Goal: Communication & Community: Participate in discussion

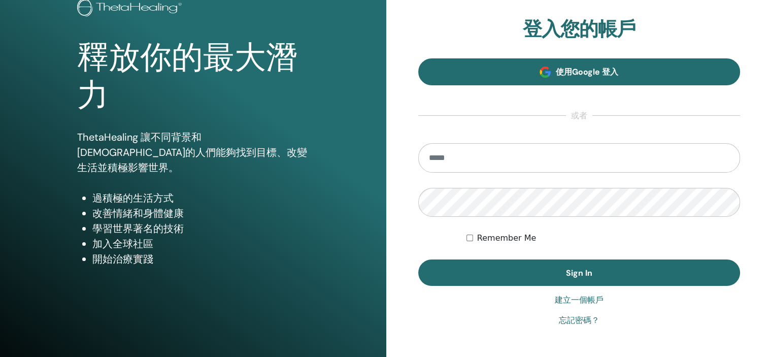
scroll to position [130, 0]
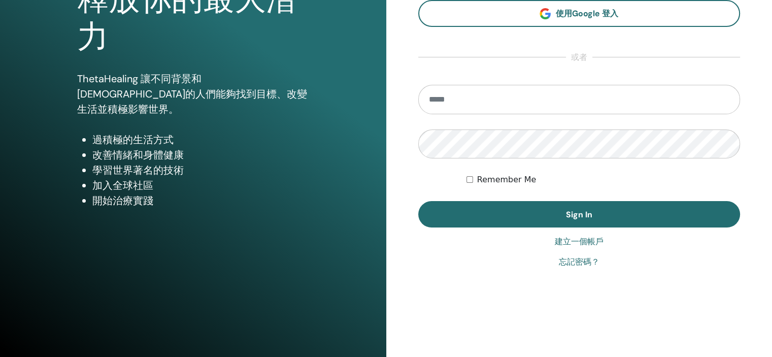
click at [487, 86] on input "email" at bounding box center [579, 99] width 322 height 29
type input "**********"
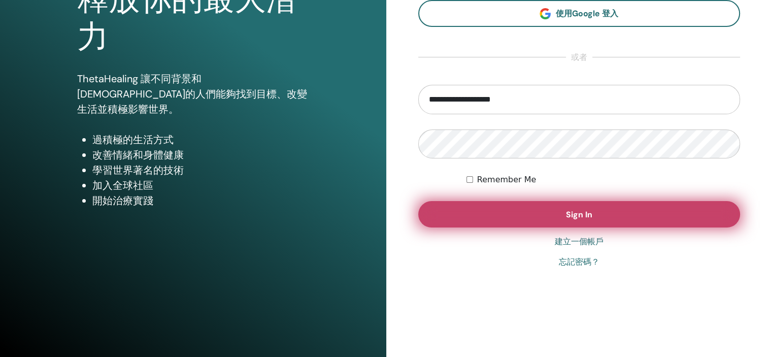
click at [498, 205] on button "Sign In" at bounding box center [579, 214] width 322 height 26
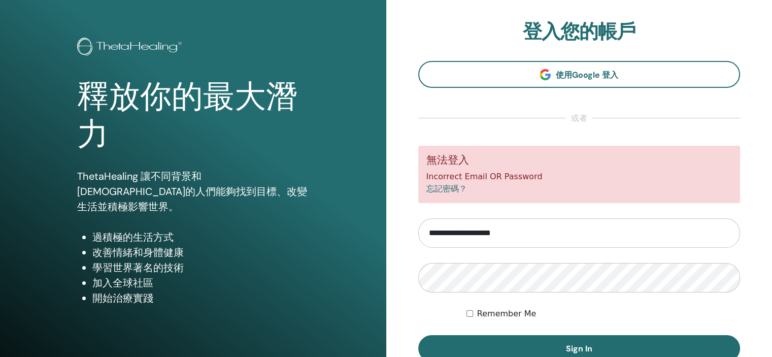
scroll to position [51, 0]
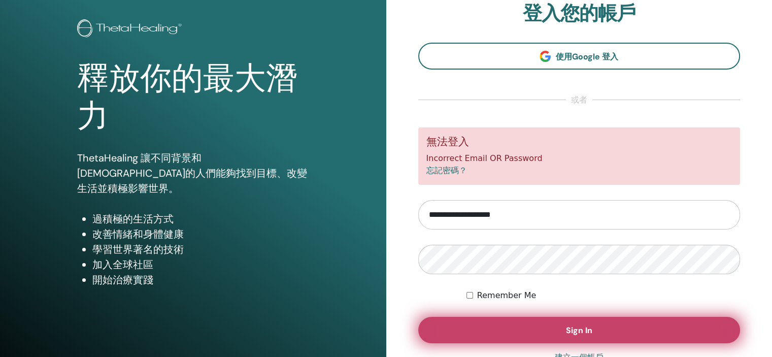
click at [494, 327] on button "Sign In" at bounding box center [579, 330] width 322 height 26
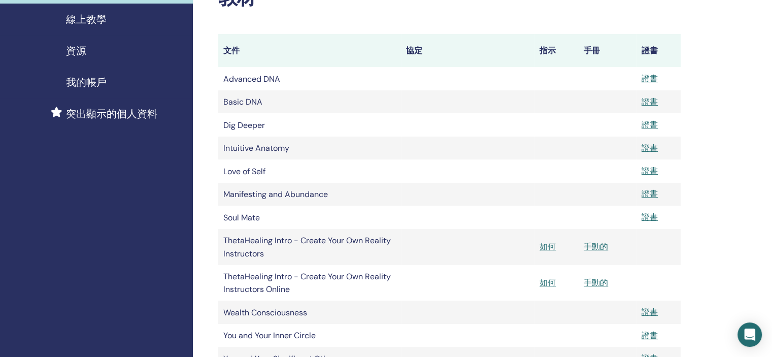
scroll to position [203, 0]
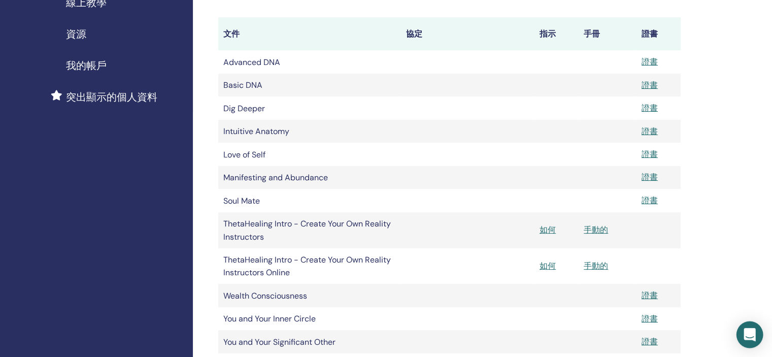
click at [755, 332] on icon "Open Intercom Messenger" at bounding box center [749, 334] width 13 height 13
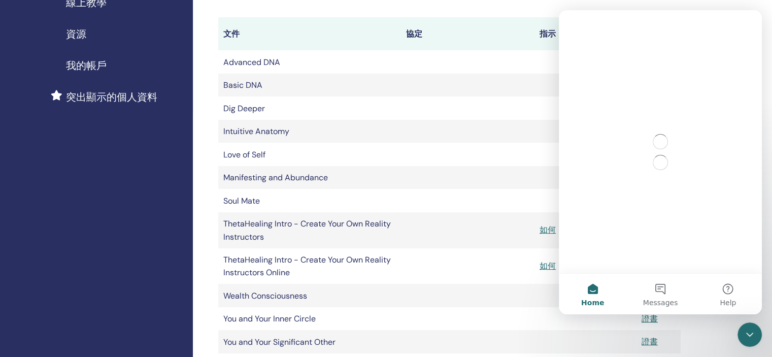
scroll to position [0, 0]
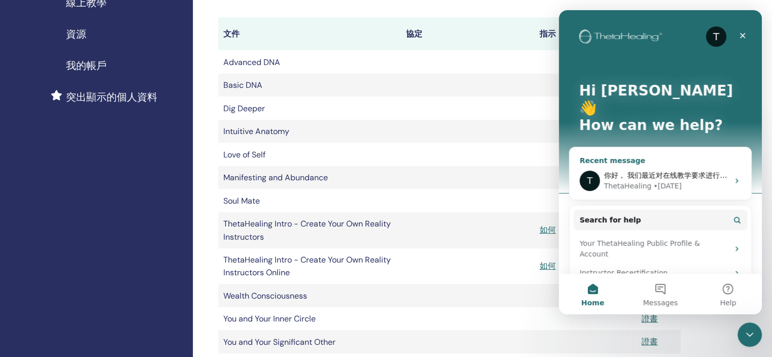
click at [664, 162] on div "T 你好， 我们最近对在线教学要求进行了更新。也就是说，目前只有一个培训视频可用，因为我们不再提供您的Zoom会员资格。 这里有一些额外的信息来帮助您。 Th…" at bounding box center [661, 181] width 182 height 38
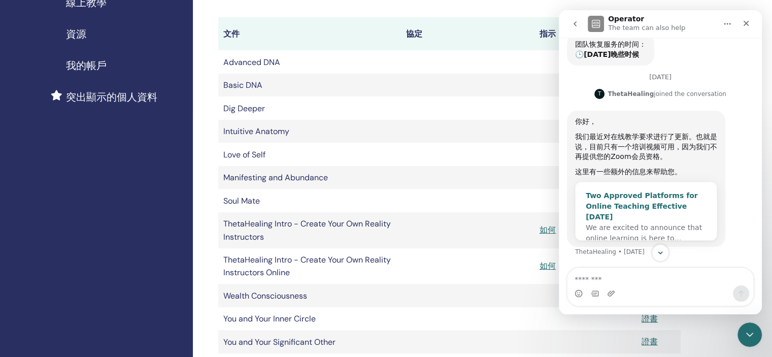
scroll to position [357, 0]
click at [669, 276] on textarea "Message…" at bounding box center [661, 276] width 186 height 17
type textarea "*"
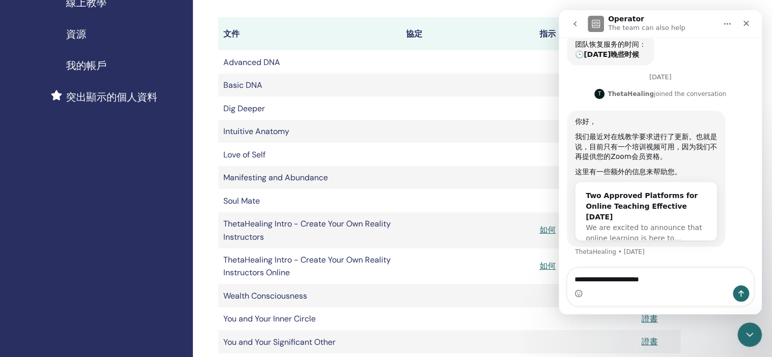
scroll to position [368, 0]
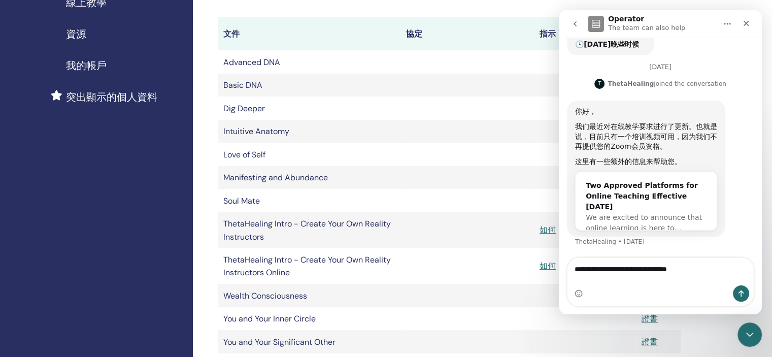
type textarea "**********"
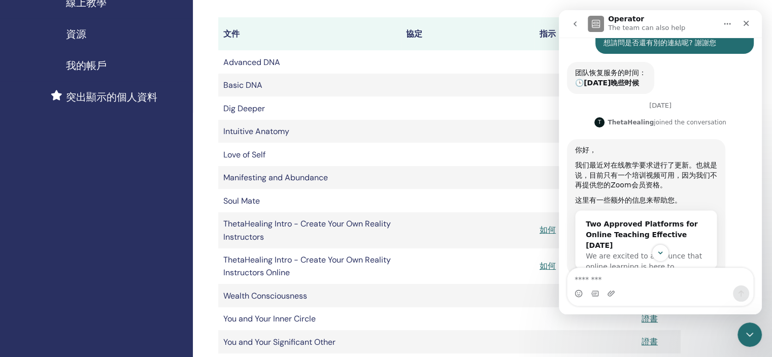
scroll to position [411, 0]
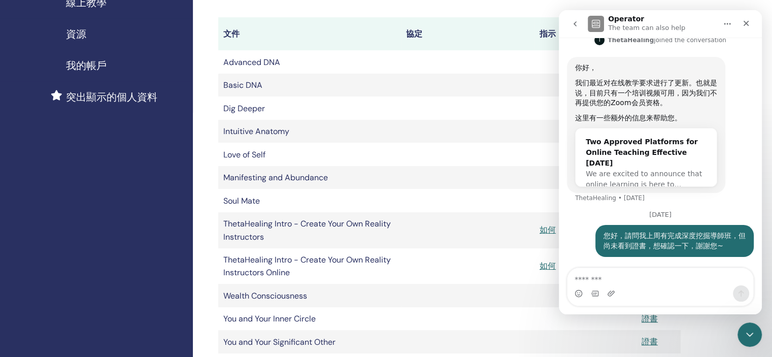
click at [730, 23] on icon "Home" at bounding box center [728, 24] width 8 height 8
click at [573, 23] on icon "go back" at bounding box center [575, 24] width 8 height 8
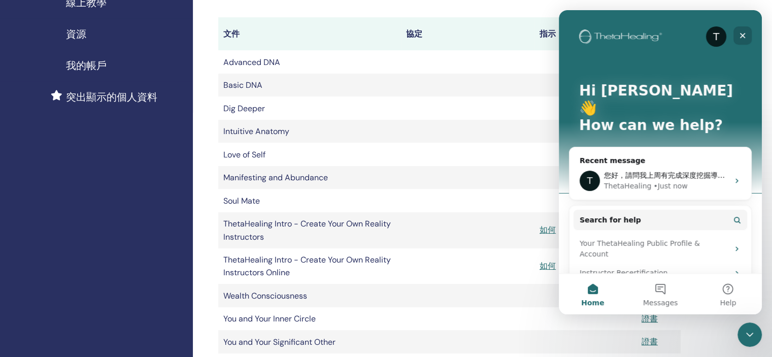
click at [745, 34] on icon "Close" at bounding box center [743, 36] width 6 height 6
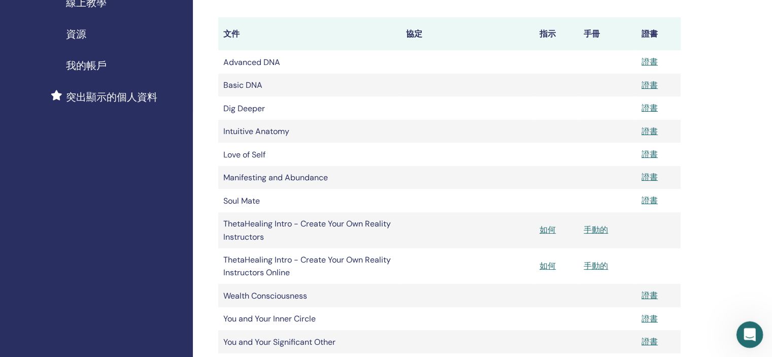
click at [738, 324] on div "Open Intercom Messenger" at bounding box center [748, 333] width 24 height 24
